Goal: Task Accomplishment & Management: Manage account settings

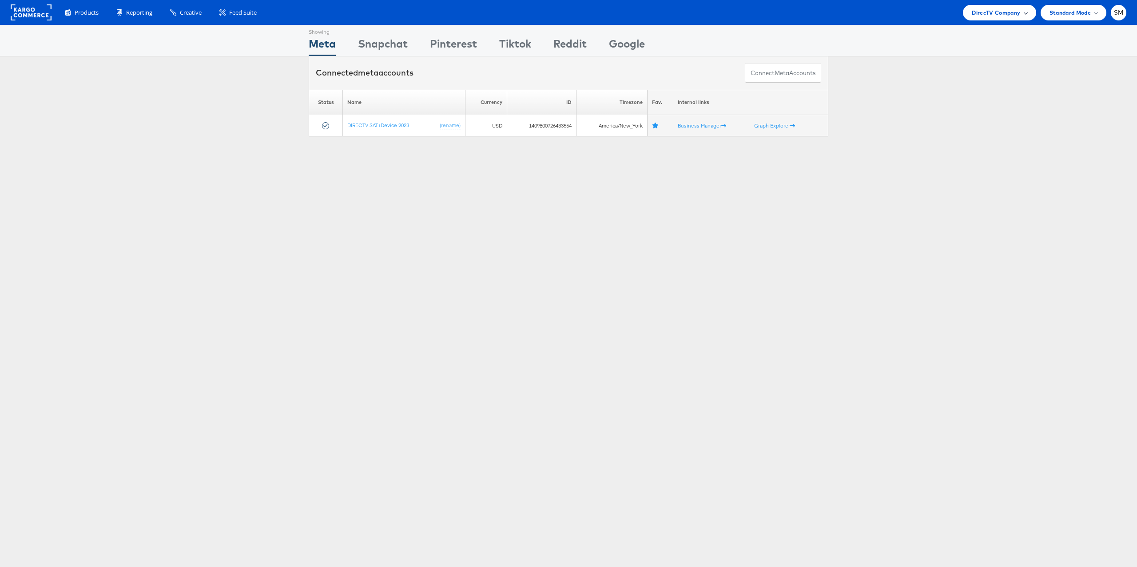
click at [982, 14] on span "DirecTV Company" at bounding box center [996, 12] width 48 height 9
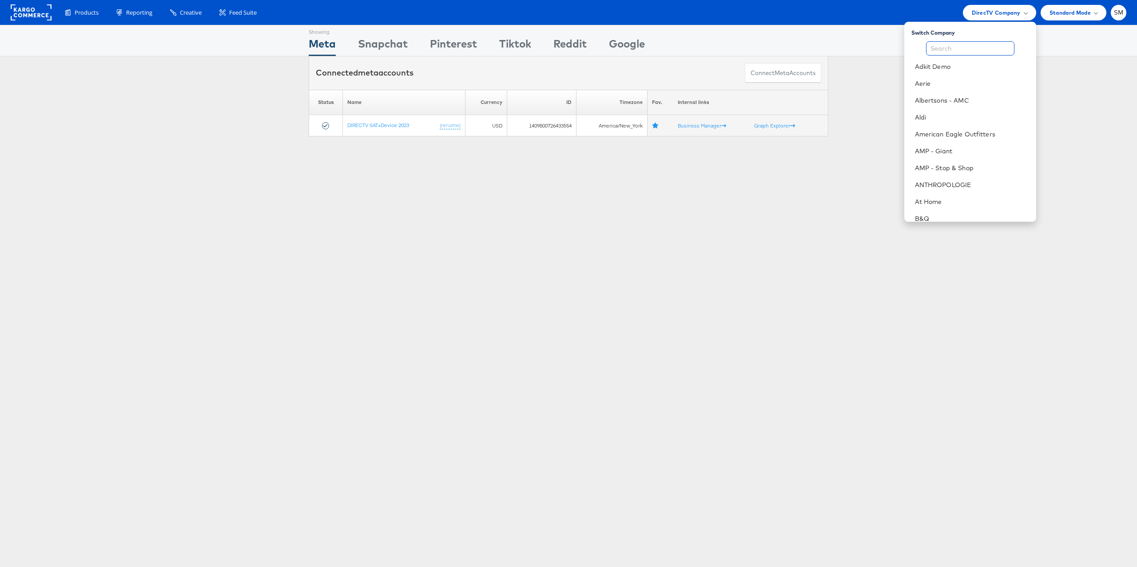
click at [971, 46] on input "text" at bounding box center [970, 48] width 88 height 14
click at [933, 67] on link "Adkit Demo" at bounding box center [972, 66] width 114 height 9
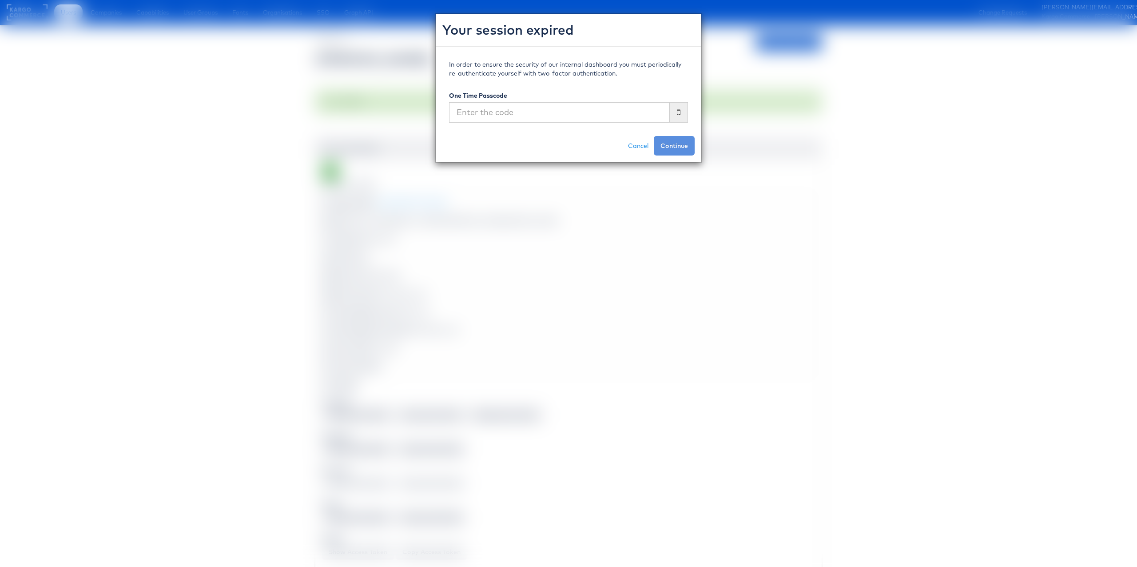
scroll to position [983, 0]
